Goal: Navigation & Orientation: Find specific page/section

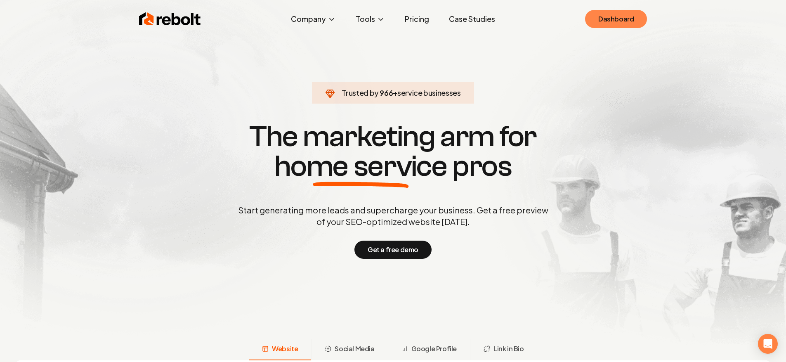
click at [608, 16] on link "Dashboard" at bounding box center [616, 19] width 62 height 18
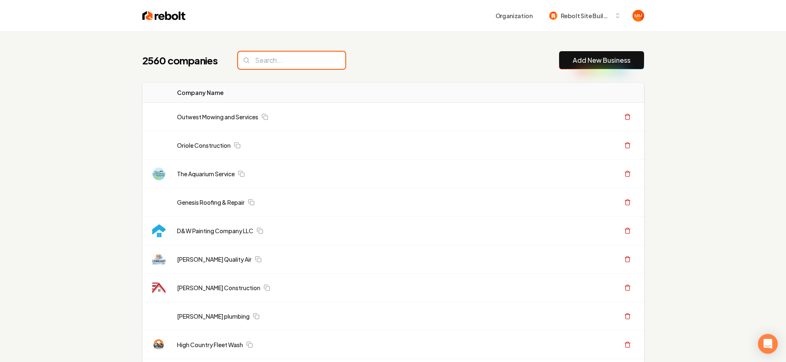
click at [252, 66] on input "search" at bounding box center [291, 60] width 107 height 17
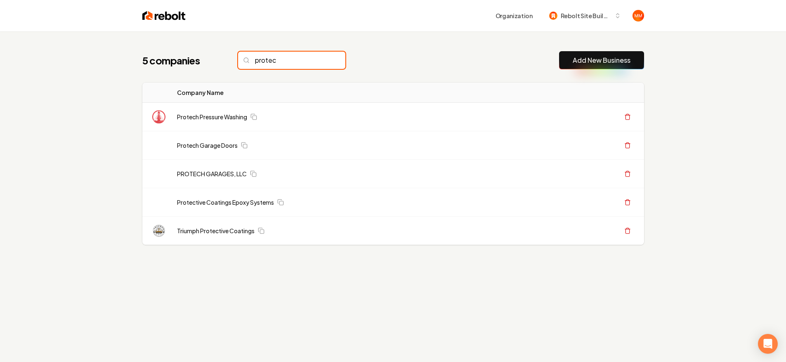
type input "protech"
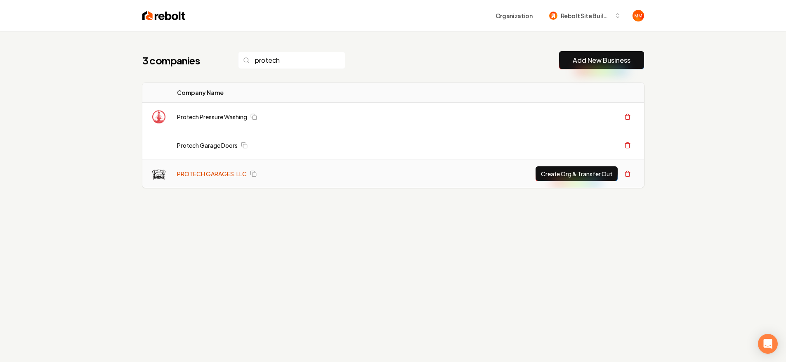
click at [219, 177] on td "PROTECH GARAGES, LLC" at bounding box center [276, 174] width 212 height 28
click at [219, 173] on link "PROTECH GARAGES, LLC" at bounding box center [212, 174] width 70 height 8
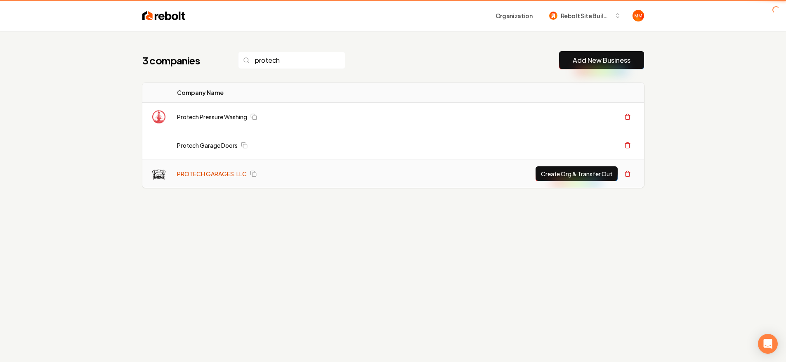
click at [217, 174] on link "PROTECH GARAGES, LLC" at bounding box center [212, 174] width 70 height 8
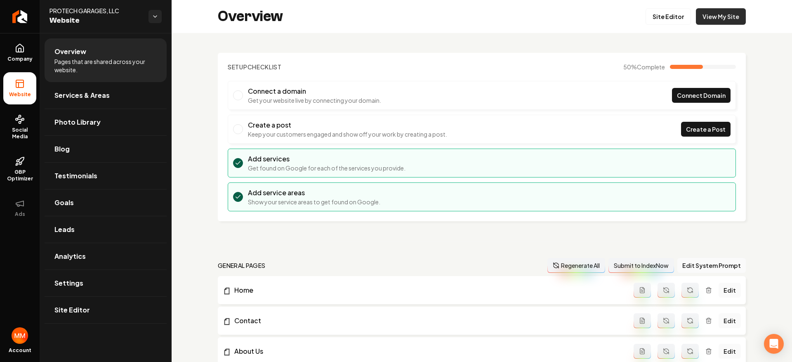
click at [714, 19] on link "View My Site" at bounding box center [721, 16] width 50 height 16
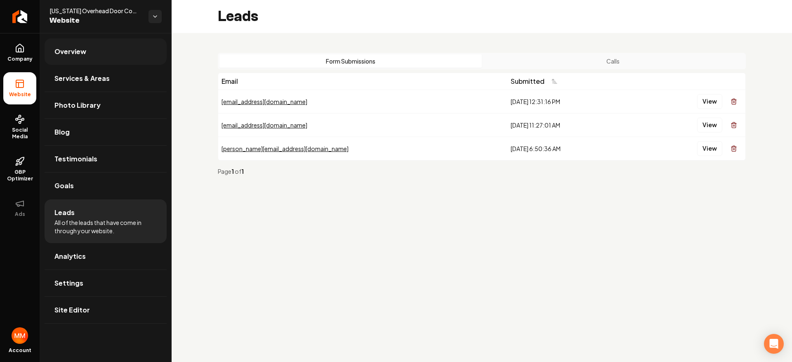
click at [98, 55] on link "Overview" at bounding box center [106, 51] width 122 height 26
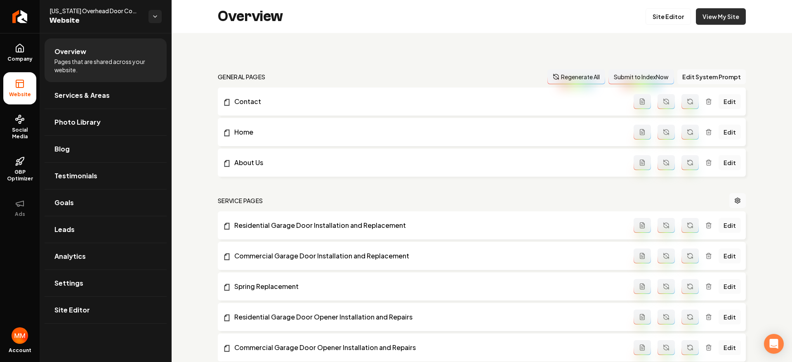
click at [716, 21] on link "View My Site" at bounding box center [721, 16] width 50 height 16
